Goal: Transaction & Acquisition: Purchase product/service

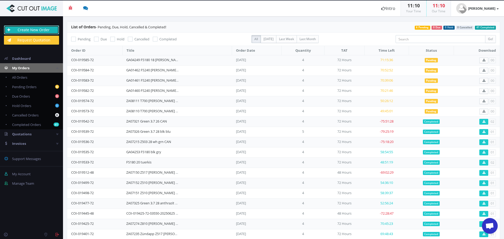
click at [46, 29] on link "Create New Order" at bounding box center [31, 29] width 55 height 9
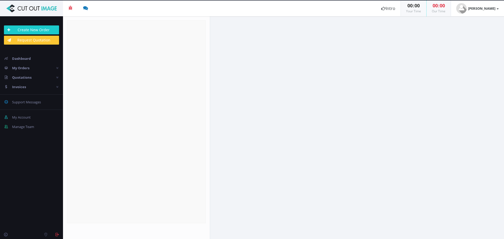
radio input "true"
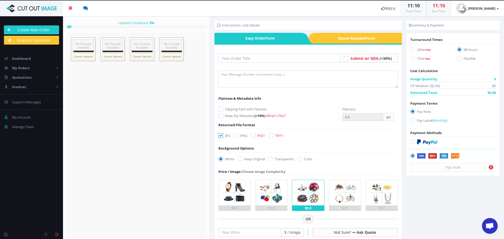
click at [102, 179] on form "Drop files here to upload 0.2 GB GA04248 (1).psd Check" at bounding box center [136, 134] width 139 height 203
paste input "GA04248 FS180 18 [PERSON_NAME] rot"
click at [267, 58] on input "text" at bounding box center [279, 58] width 122 height 9
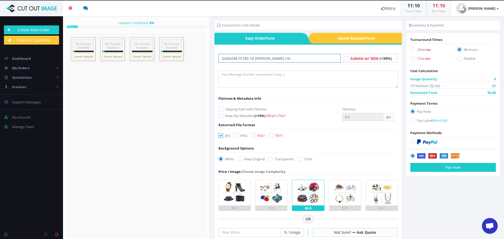
type input "GA04248 FS180 18 [PERSON_NAME] rot"
click at [254, 132] on form "GA04248 FS180 18 [PERSON_NAME] rot Submit w/ NDA (+30%) Flatness & Metadata Info" at bounding box center [307, 212] width 179 height 316
click at [255, 136] on icon at bounding box center [253, 135] width 5 height 5
click at [255, 136] on input "PSD !" at bounding box center [253, 135] width 3 height 3
checkbox input "true"
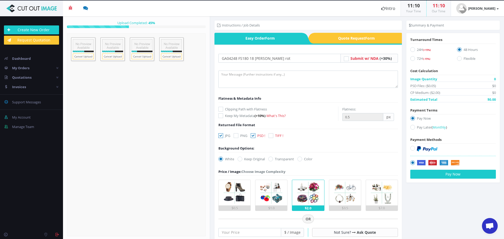
click at [225, 136] on label "JPG" at bounding box center [224, 135] width 12 height 5
click at [223, 136] on input "JPG" at bounding box center [221, 135] width 3 height 3
checkbox input "false"
click at [272, 159] on icon at bounding box center [270, 159] width 5 height 5
click at [272, 159] on input "Transparent" at bounding box center [270, 158] width 3 height 3
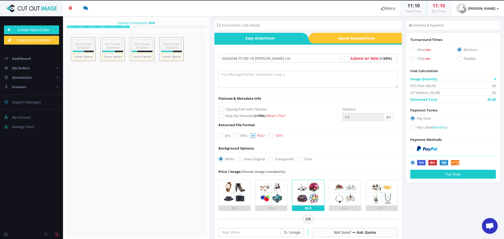
radio input "true"
click at [246, 78] on textarea at bounding box center [307, 79] width 179 height 17
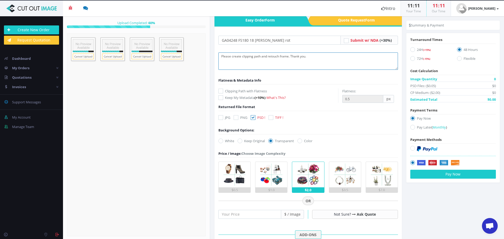
scroll to position [26, 0]
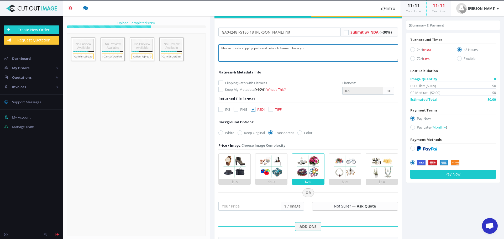
type textarea "Please create clipping path and retouch frame. Thank you."
click at [263, 206] on input "number" at bounding box center [249, 206] width 63 height 9
type input "25"
click at [411, 57] on icon at bounding box center [412, 58] width 5 height 5
click at [411, 57] on input "72H (-15%)" at bounding box center [412, 58] width 3 height 3
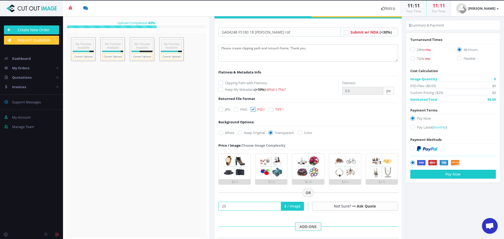
radio input "true"
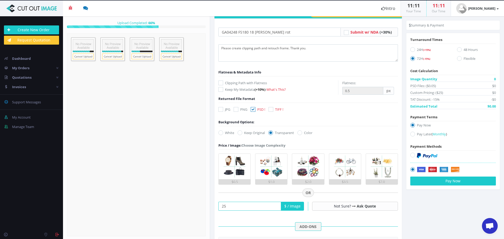
click at [411, 136] on icon at bounding box center [412, 134] width 5 height 5
click at [411, 136] on input "Pay Later ( Monthly )" at bounding box center [412, 133] width 3 height 3
radio input "true"
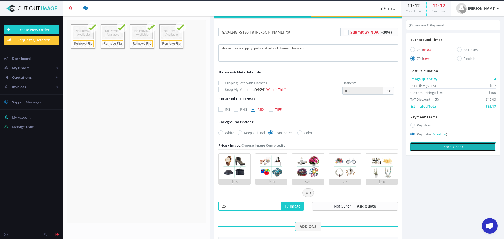
click at [429, 147] on button "Place Order" at bounding box center [453, 146] width 86 height 9
